Goal: Task Accomplishment & Management: Use online tool/utility

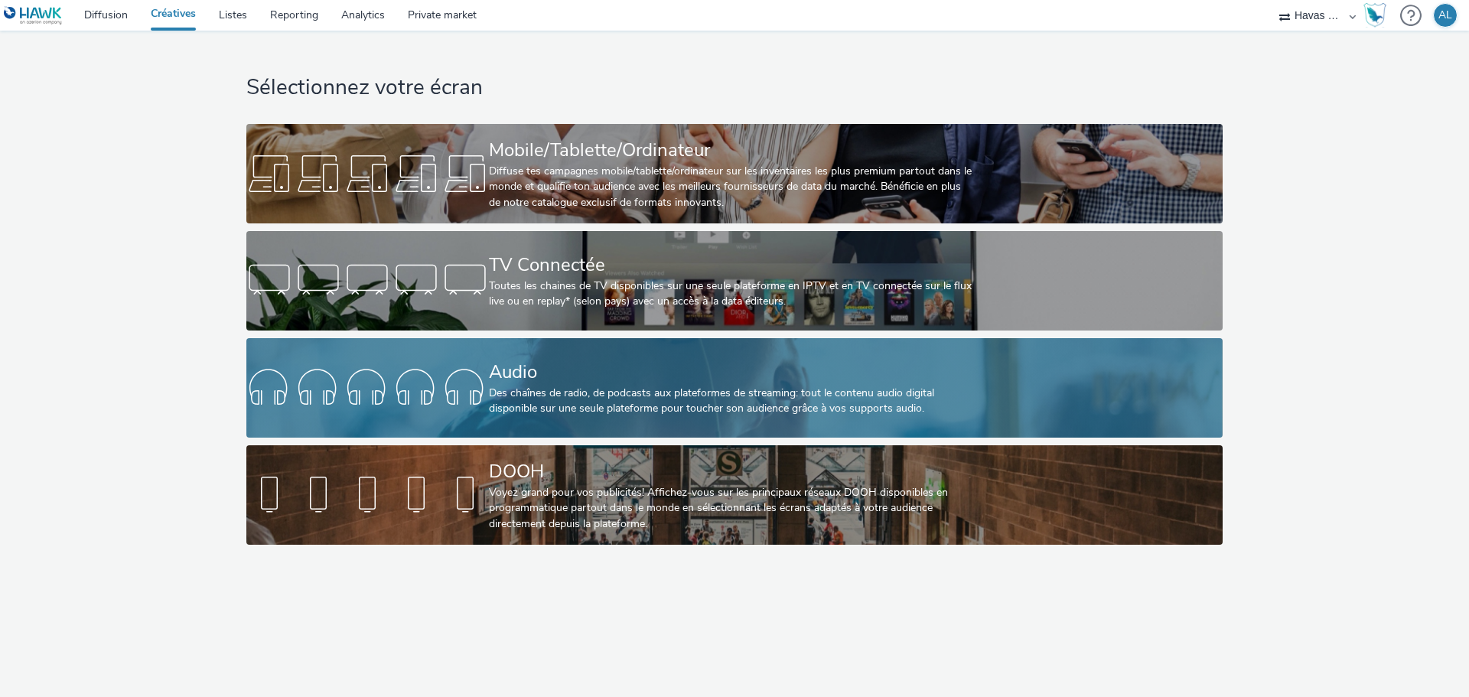
click at [575, 400] on div "Des chaînes de radio, de podcasts aux plateformes de streaming: tout le contenu…" at bounding box center [731, 401] width 485 height 31
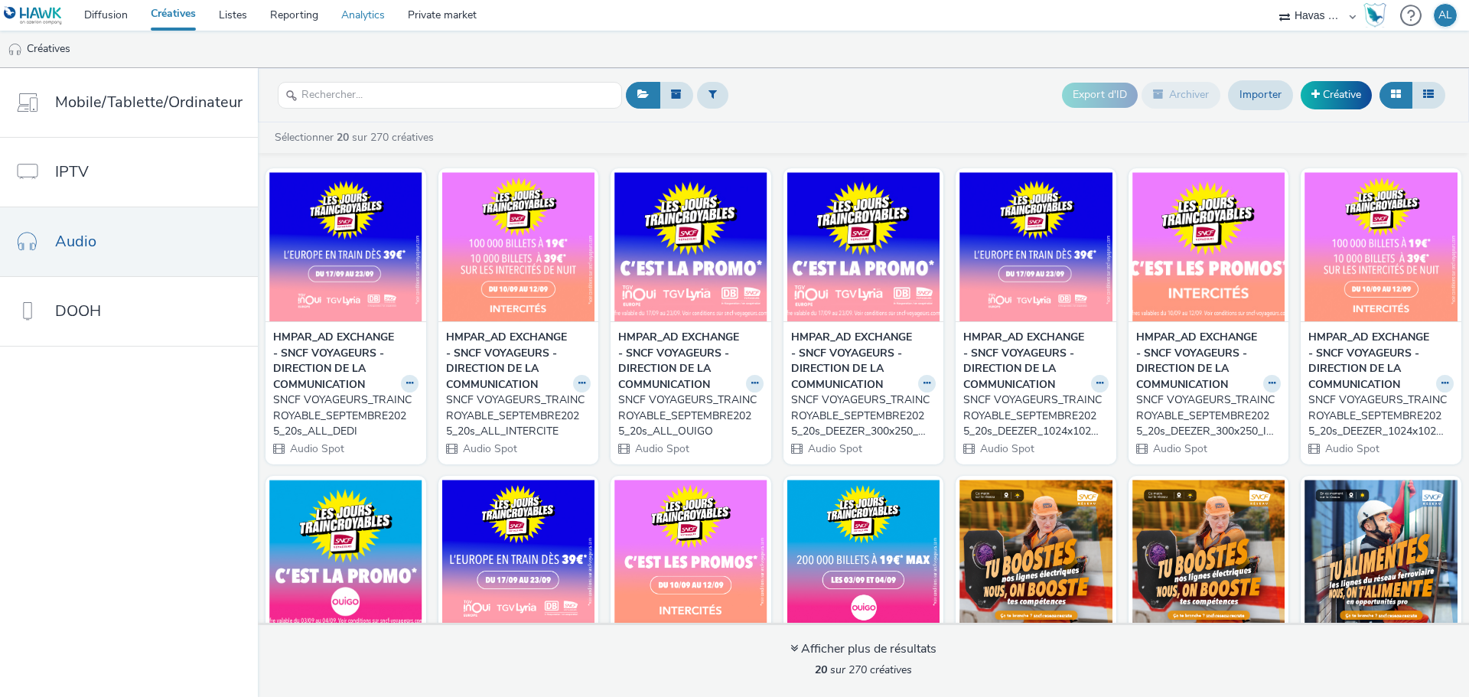
click at [344, 15] on link "Analytics" at bounding box center [363, 15] width 67 height 31
click at [435, 18] on link "Private market" at bounding box center [442, 15] width 92 height 31
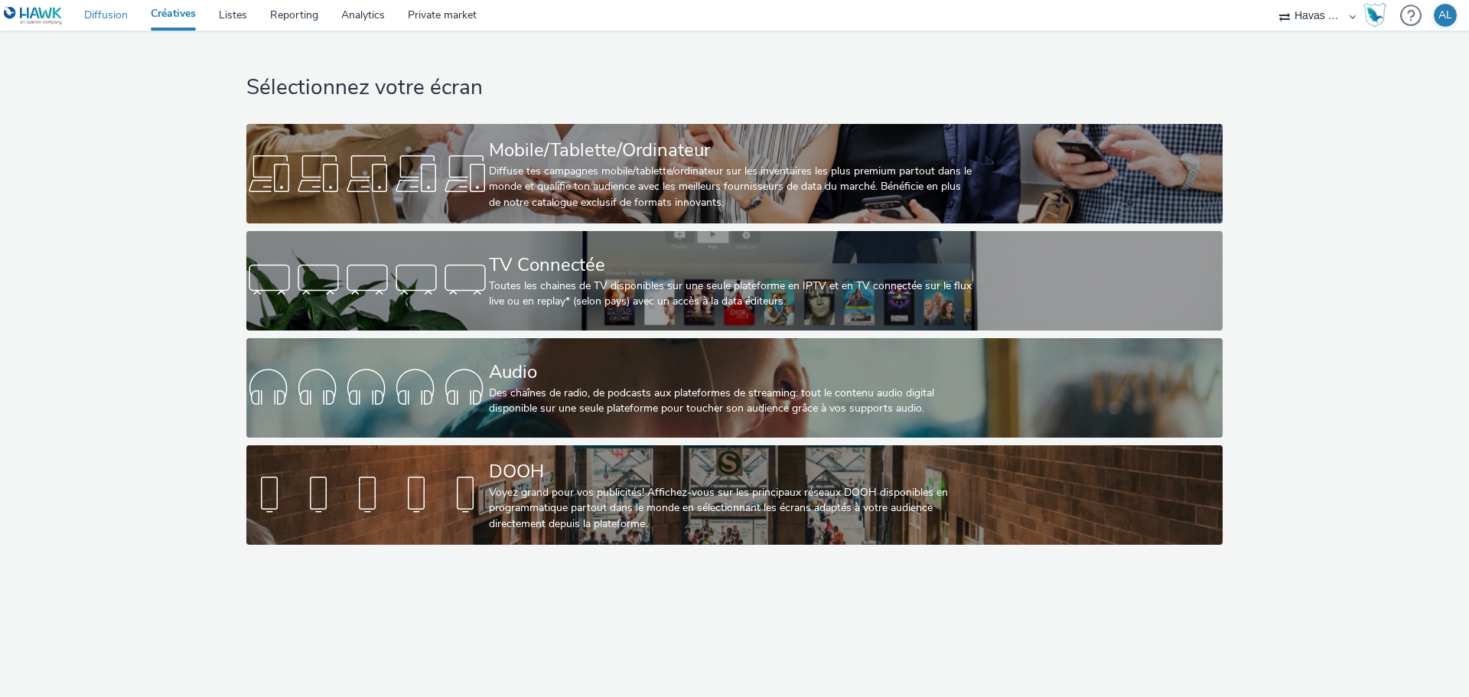
click at [104, 19] on link "Diffusion" at bounding box center [106, 15] width 67 height 31
click at [93, 15] on link "Diffusion" at bounding box center [106, 15] width 67 height 31
click at [90, 7] on link "Diffusion" at bounding box center [106, 15] width 67 height 31
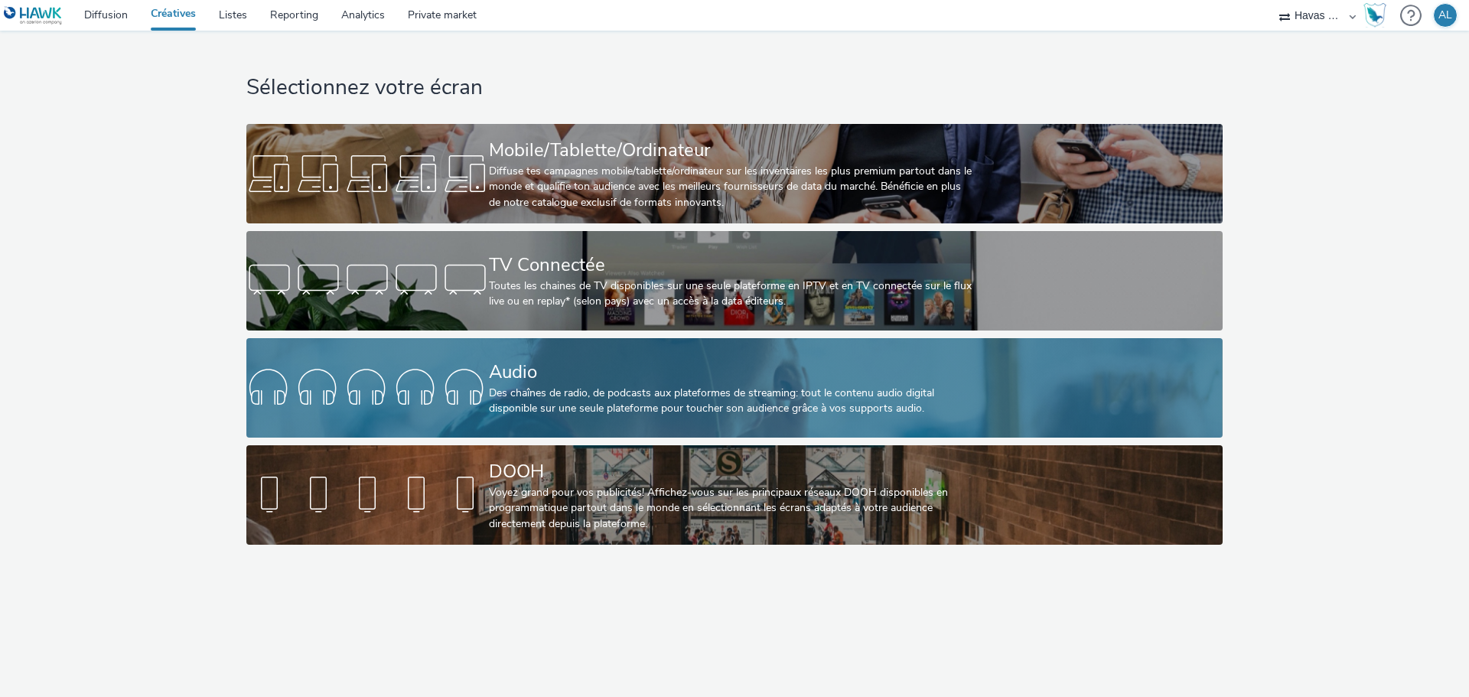
click at [381, 382] on div at bounding box center [367, 388] width 243 height 49
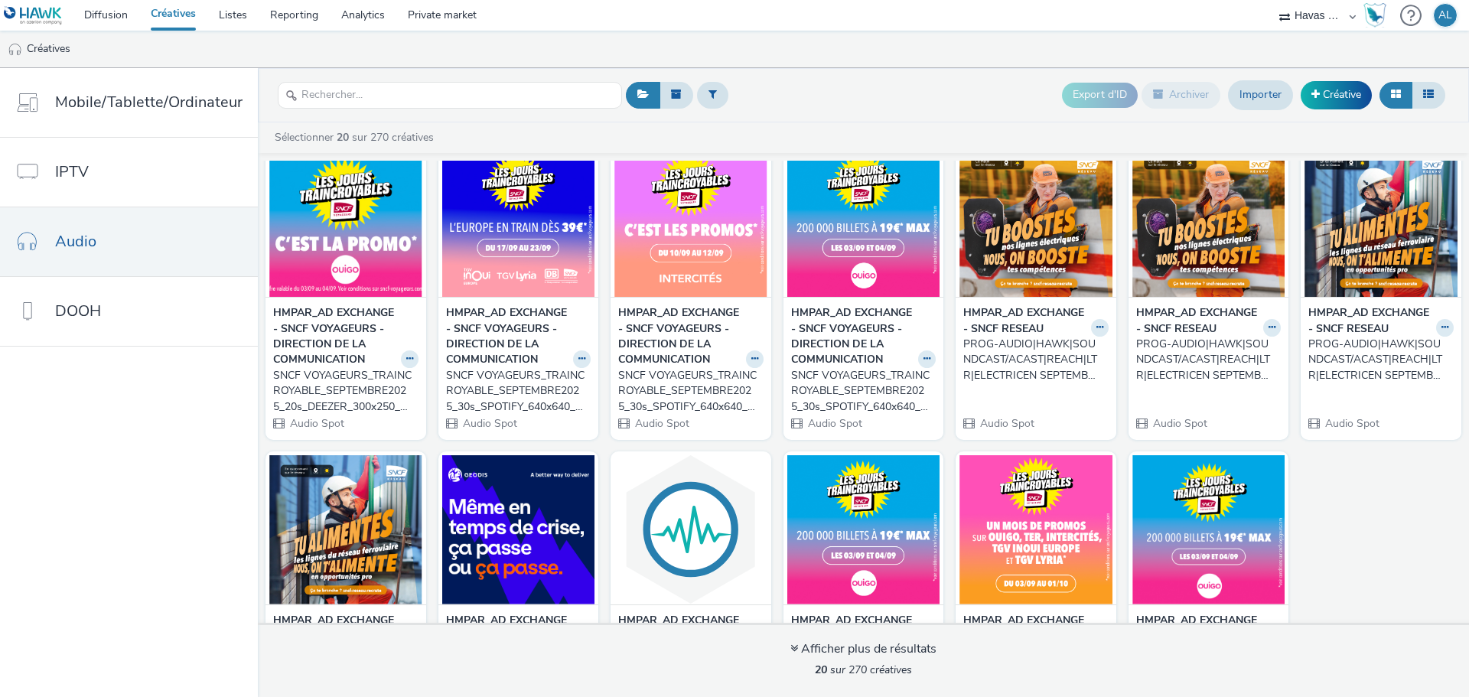
scroll to position [459, 0]
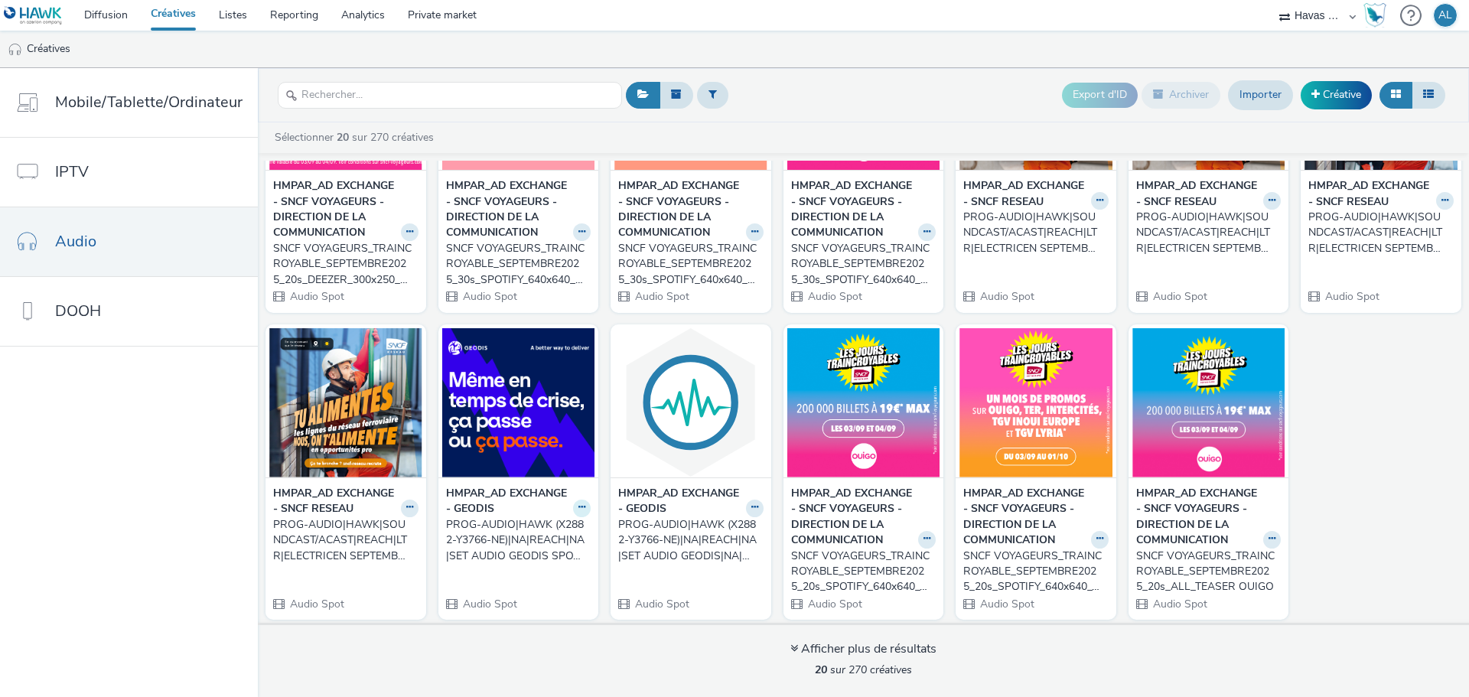
drag, startPoint x: 586, startPoint y: 503, endPoint x: 574, endPoint y: 503, distance: 12.2
click at [575, 501] on div "HMPAR_AD EXCHANGE - GEODIS PROG-AUDIO|HAWK (X2882-Y3766-NE)|NA|REACH|NA|SET AUD…" at bounding box center [519, 549] width 161 height 143
click at [579, 503] on icon at bounding box center [582, 507] width 7 height 9
click at [520, 527] on link "Modifier" at bounding box center [533, 535] width 115 height 31
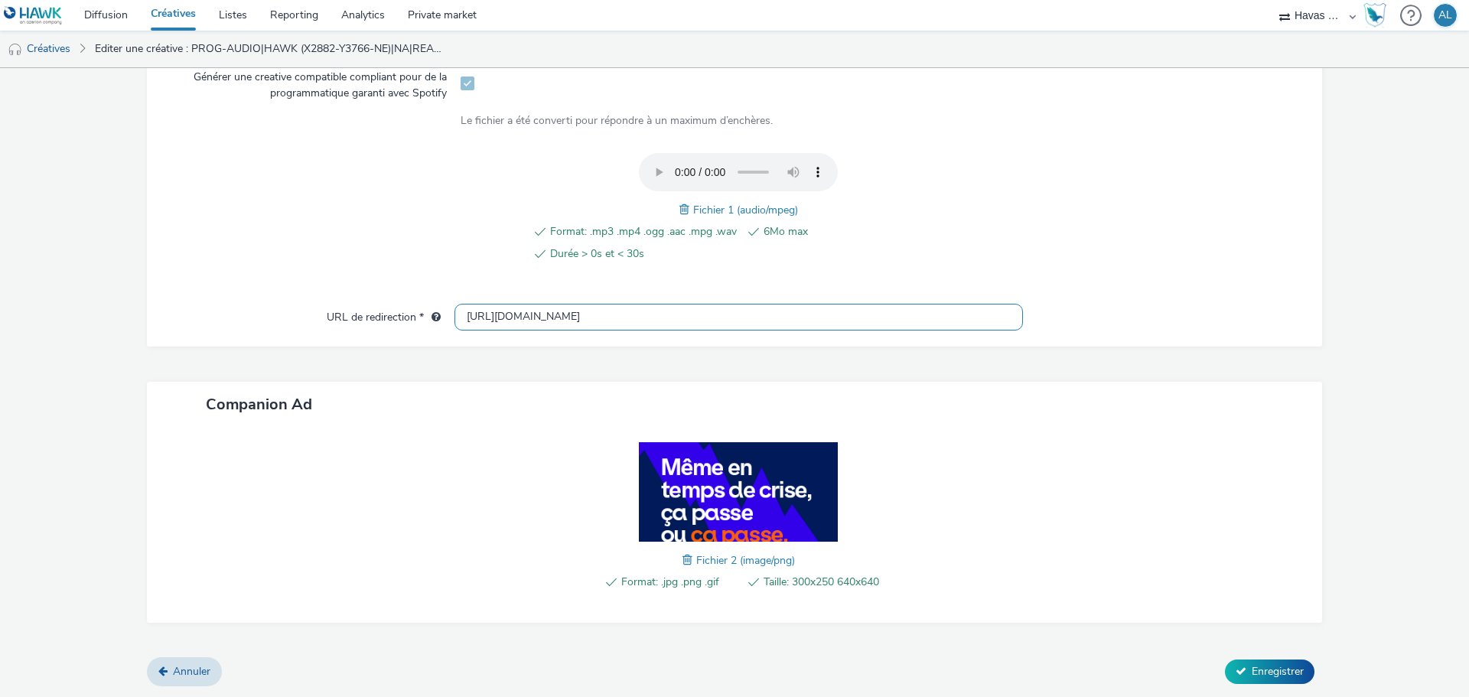
drag, startPoint x: 527, startPoint y: 314, endPoint x: -218, endPoint y: 347, distance: 746.2
click at [0, 347] on html "Diffusion Créatives Listes Reporting Analytics Private market Havas Media [GEOG…" at bounding box center [734, 348] width 1469 height 697
